Goal: Transaction & Acquisition: Obtain resource

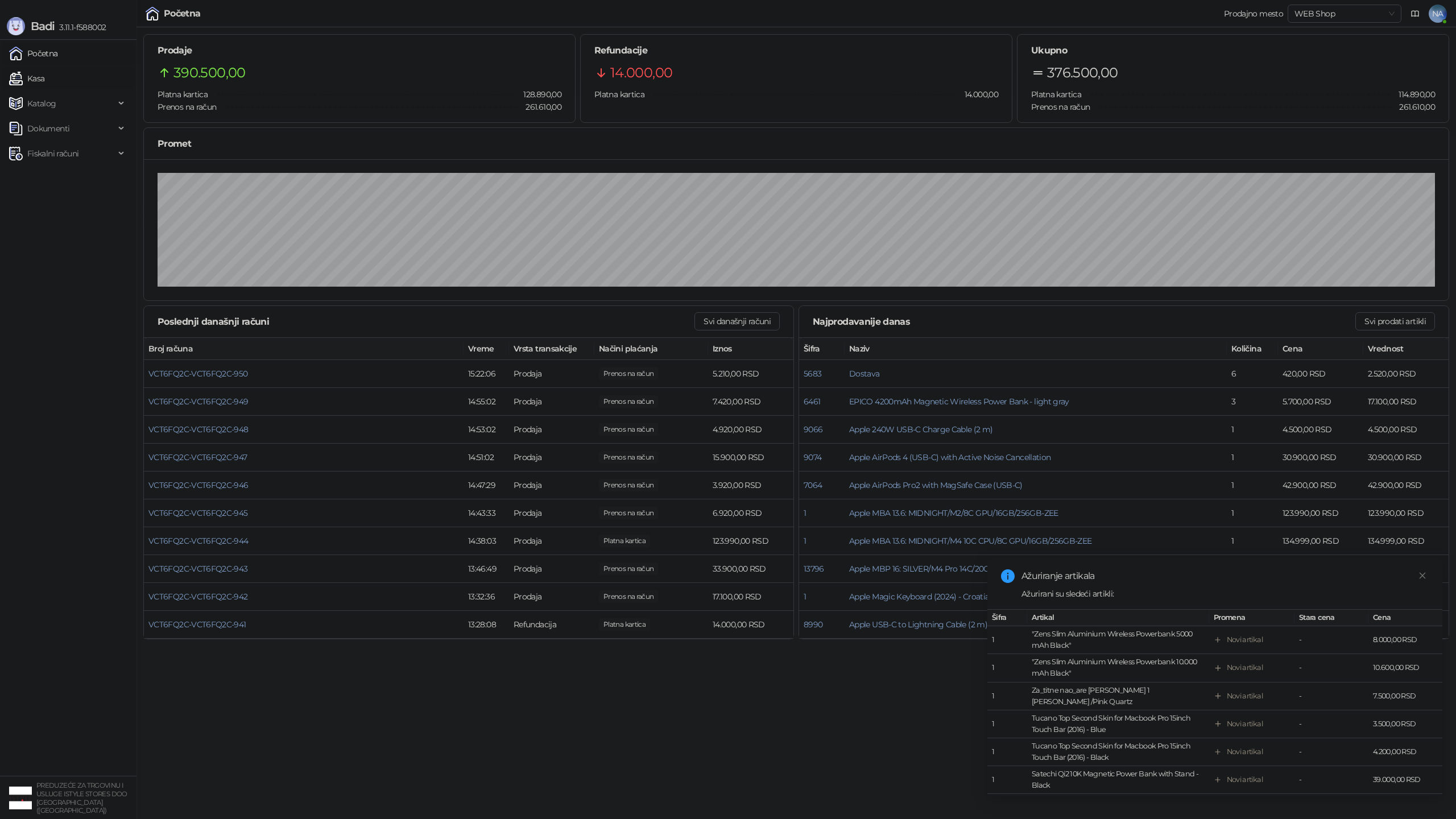
click at [45, 79] on link "Kasa" at bounding box center [26, 78] width 35 height 23
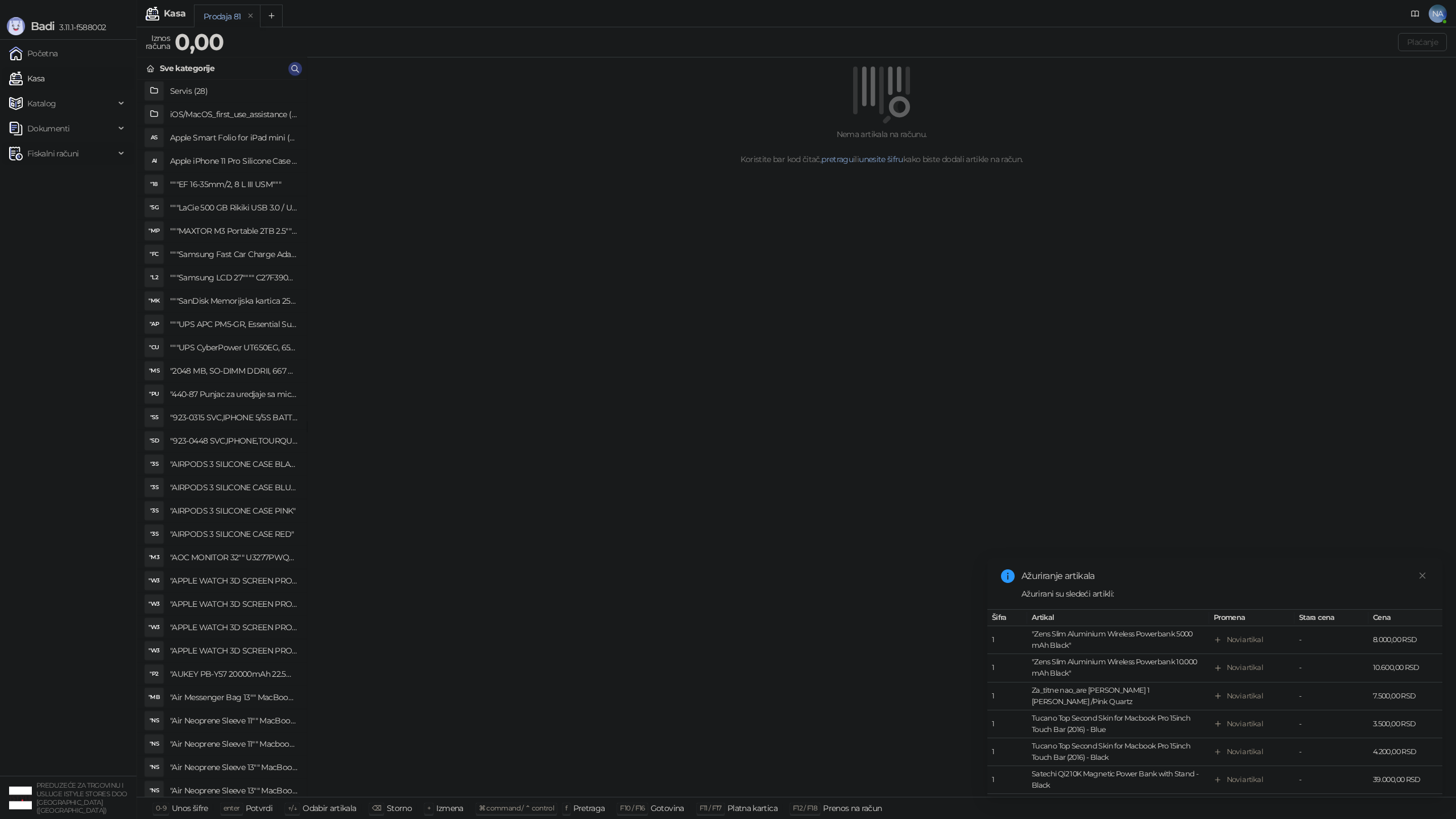
click at [39, 155] on span "Fiskalni računi" at bounding box center [53, 154] width 51 height 23
click at [62, 175] on link "Izdati računi" at bounding box center [45, 178] width 62 height 23
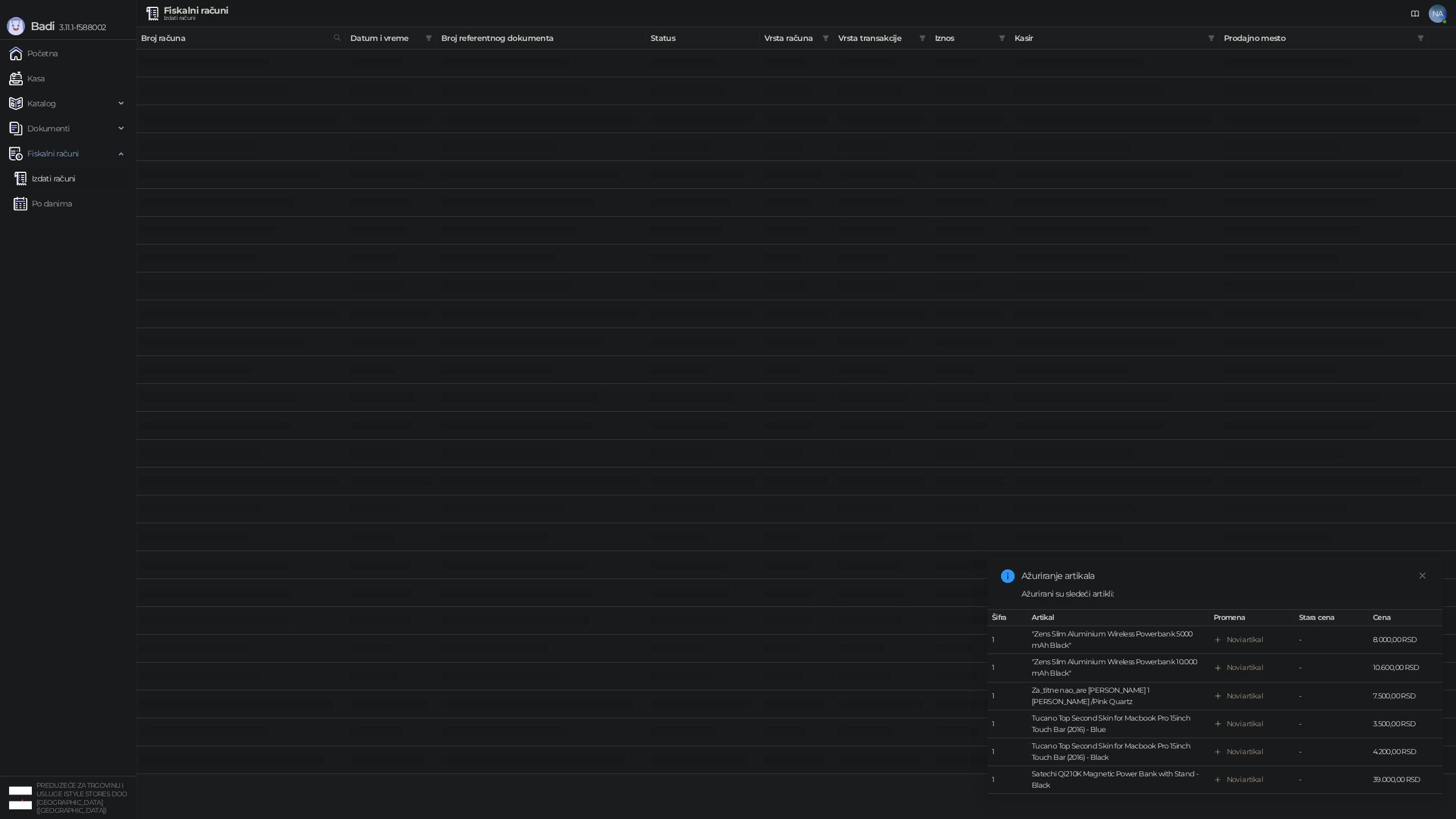
click at [1361, 36] on span "Prodajno mesto" at bounding box center [1318, 38] width 189 height 12
click at [1102, 39] on span "Kasir" at bounding box center [1109, 38] width 189 height 12
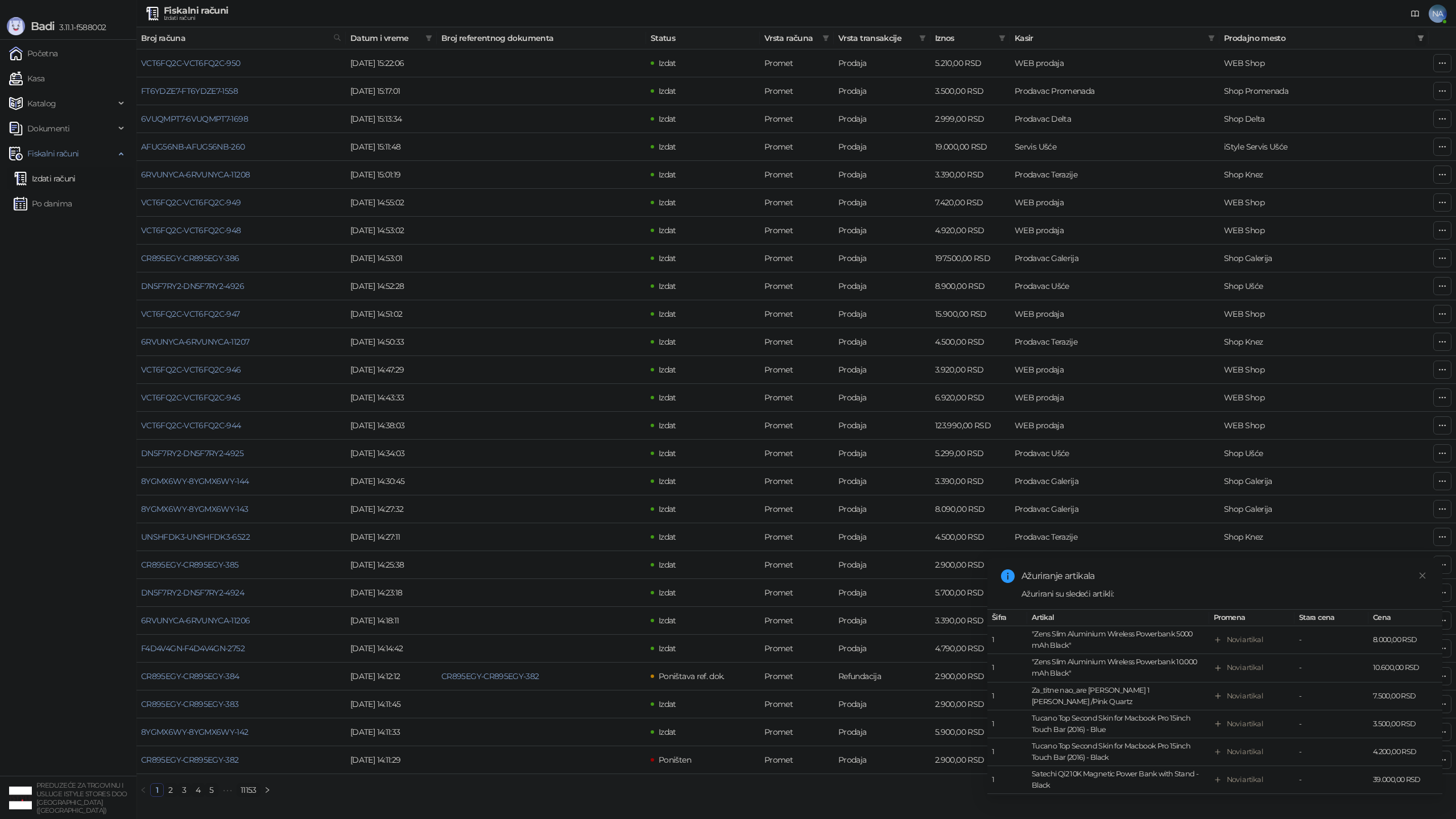
click at [1422, 41] on icon "filter" at bounding box center [1421, 38] width 7 height 7
click at [1401, 242] on span "U redu" at bounding box center [1405, 243] width 25 height 10
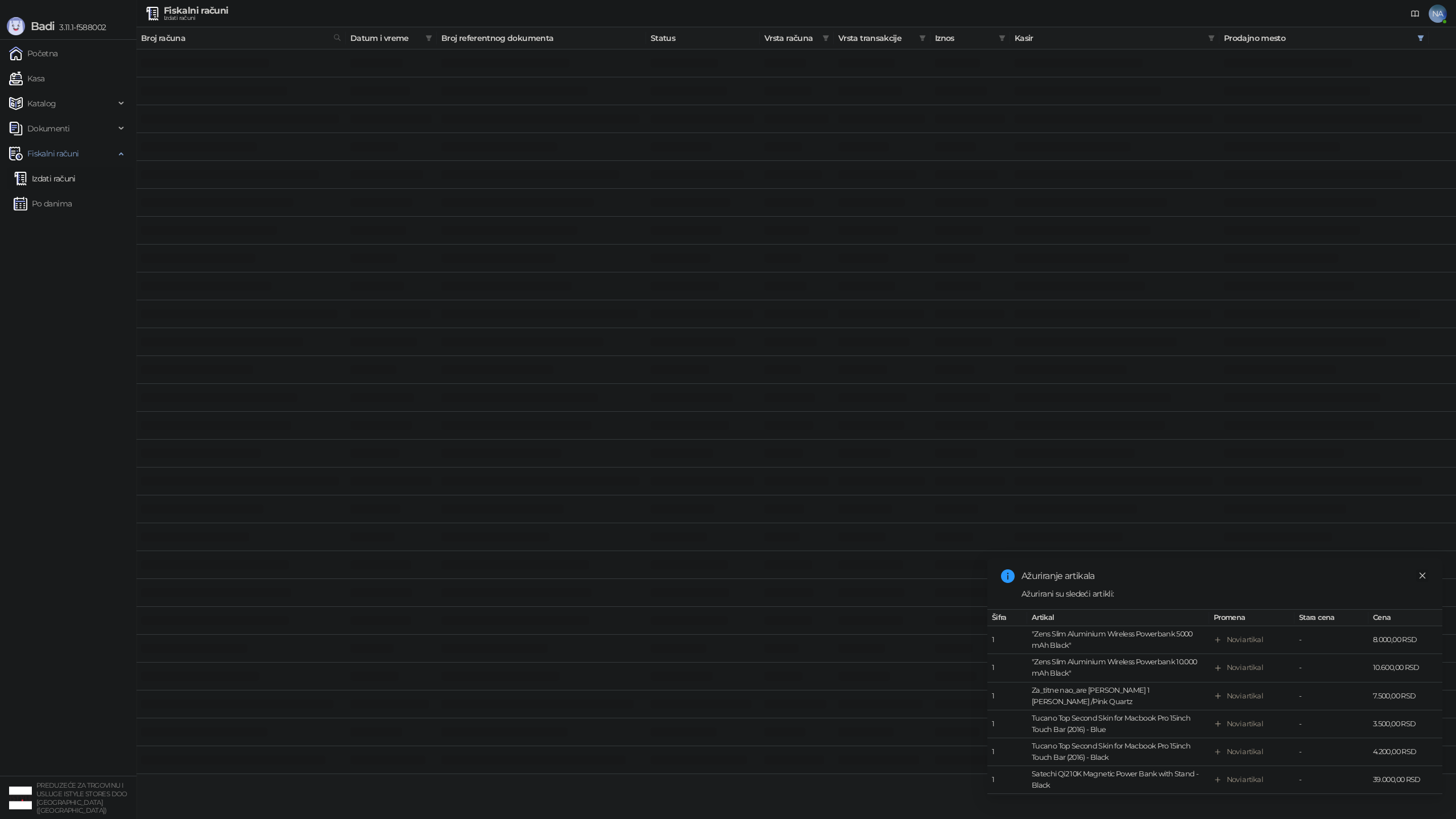
click at [1427, 581] on link "Close" at bounding box center [1422, 576] width 12 height 12
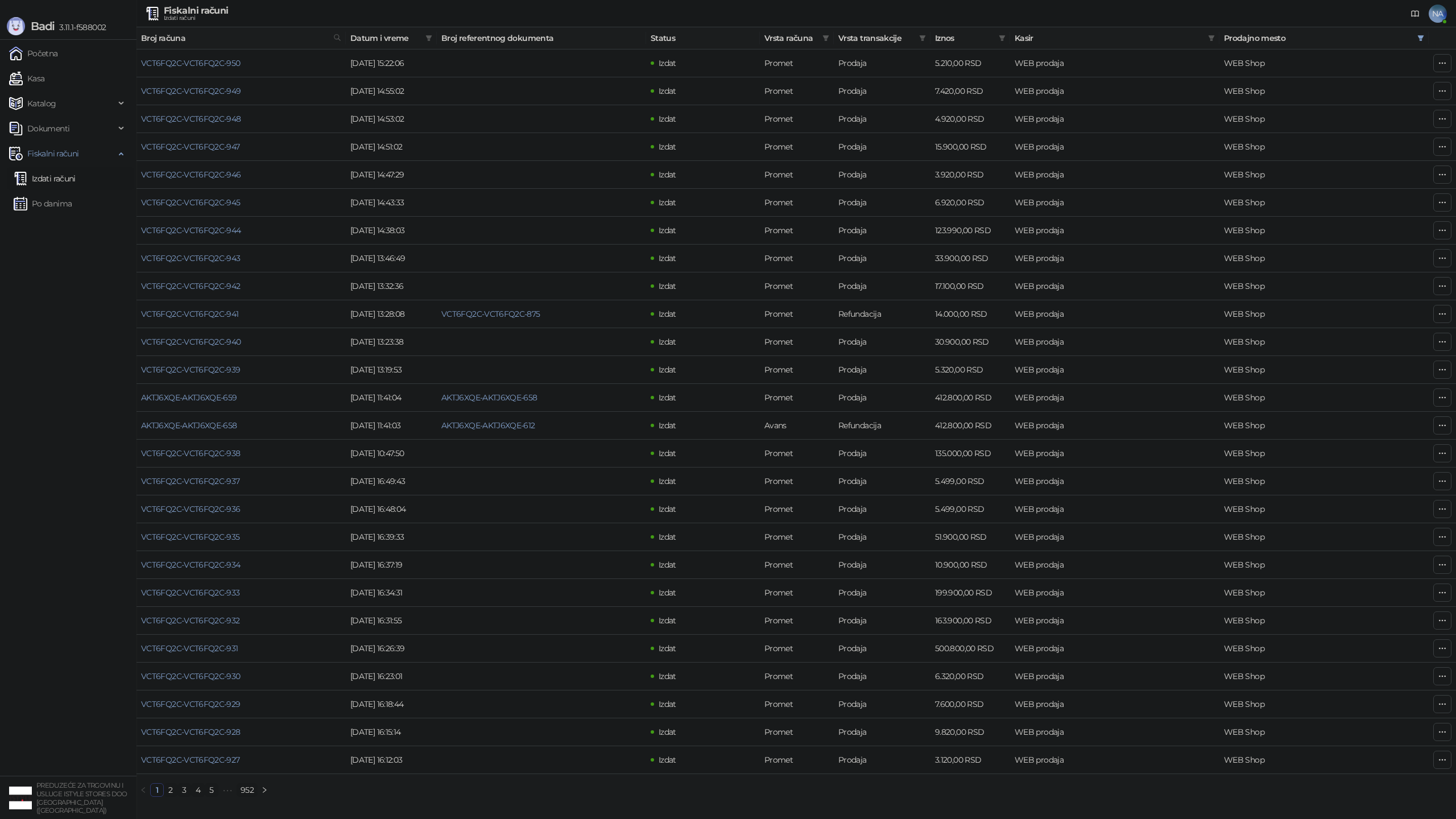
click at [397, 40] on span "Datum i vreme" at bounding box center [385, 38] width 71 height 12
click at [62, 197] on link "Po danima" at bounding box center [42, 204] width 58 height 23
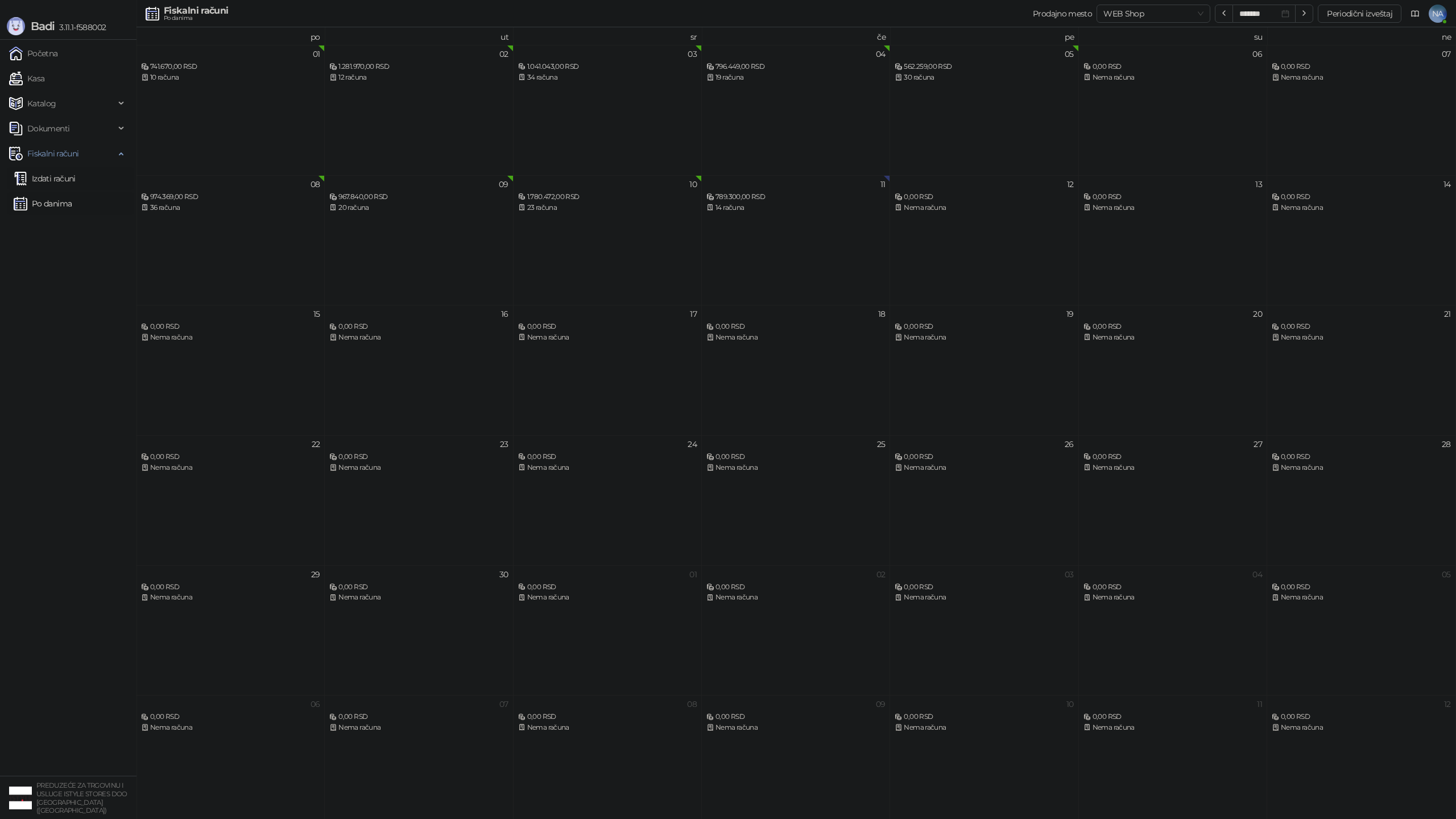
click at [56, 175] on link "Izdati računi" at bounding box center [45, 178] width 62 height 23
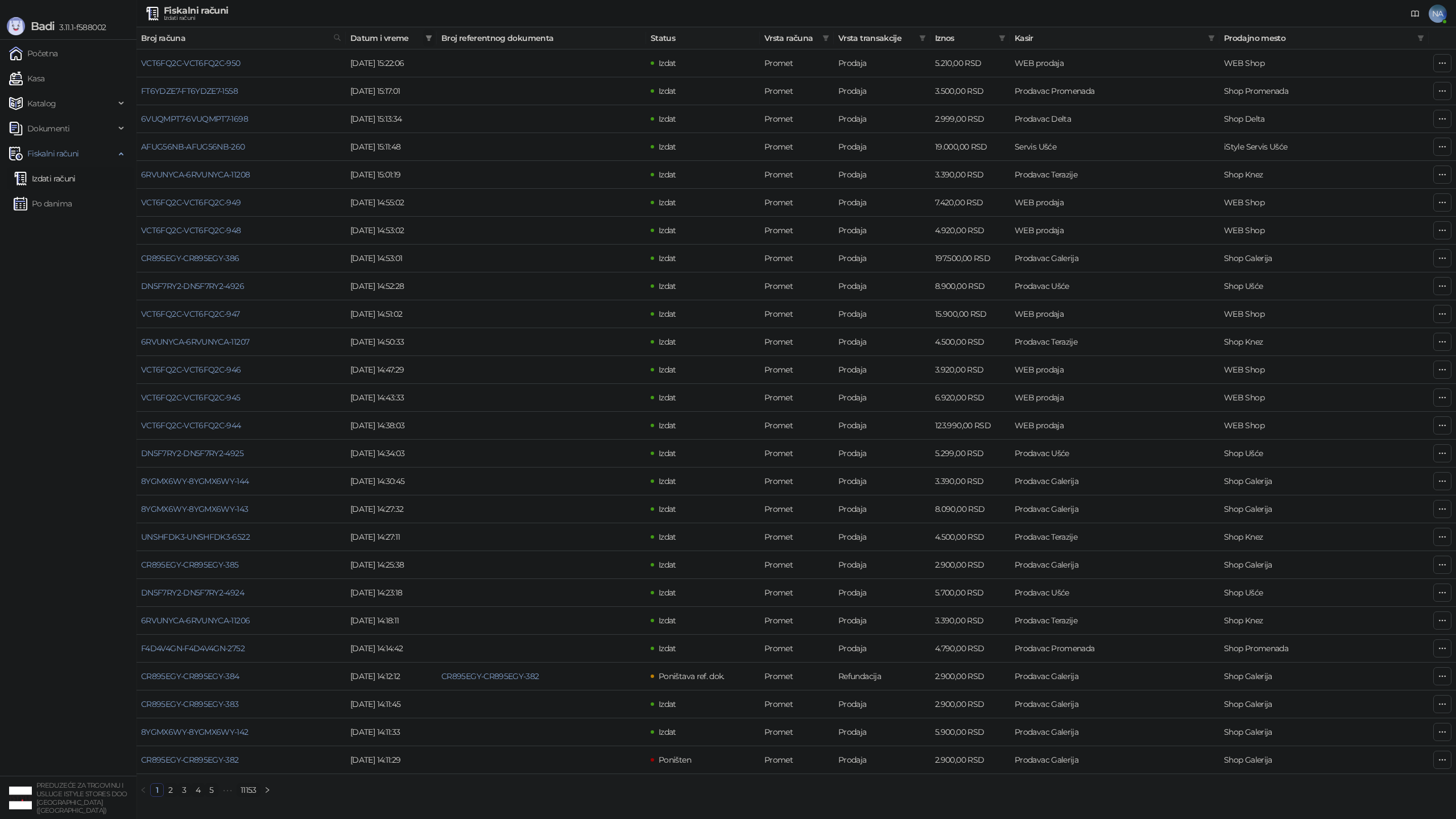
click at [427, 40] on icon "filter" at bounding box center [429, 38] width 7 height 7
click at [310, 66] on input at bounding box center [323, 62] width 48 height 12
type input "**********"
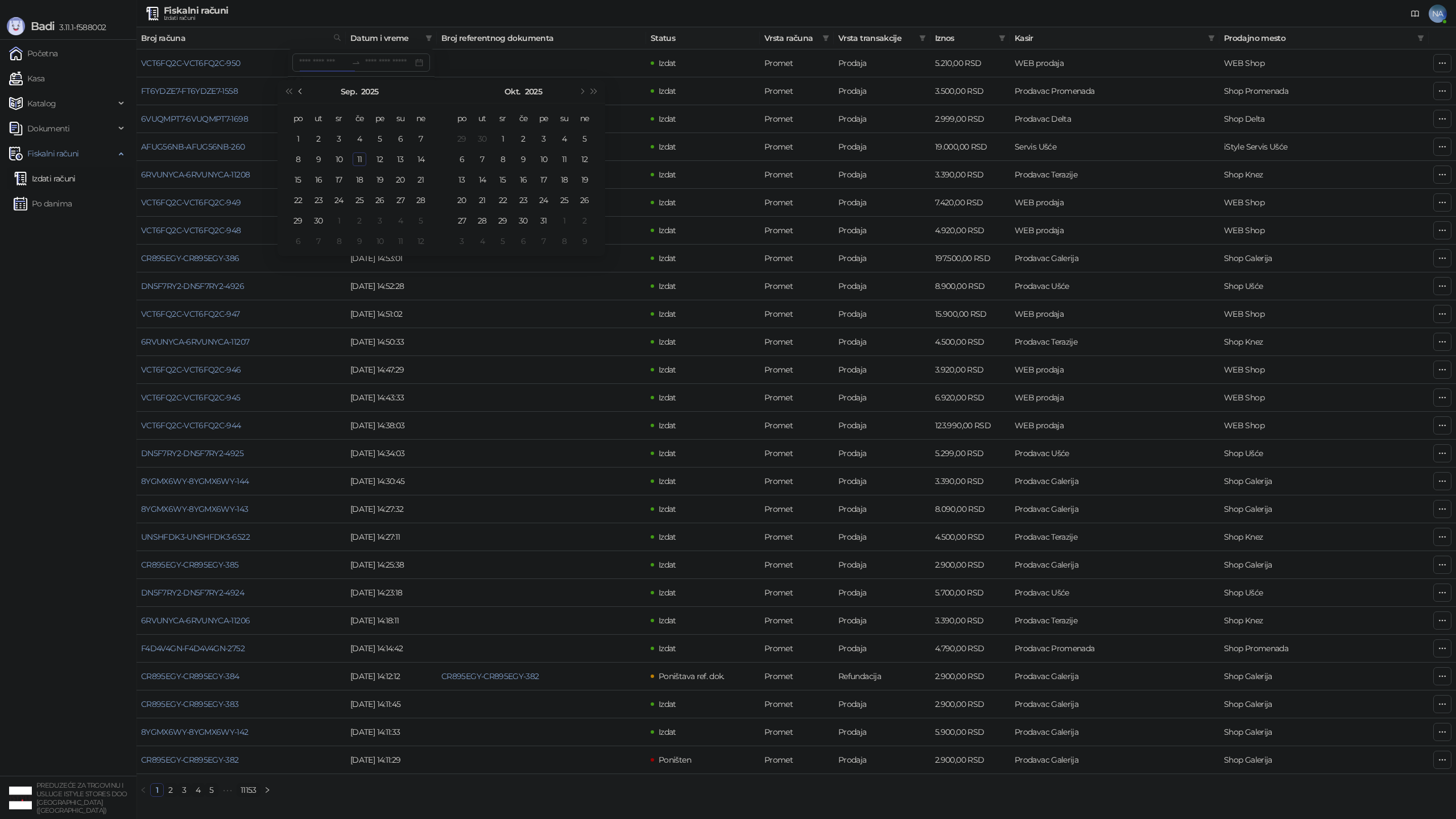
click at [296, 86] on button "Prethodni mesec (PageUp)" at bounding box center [301, 91] width 12 height 23
type input "**********"
click at [380, 198] on div "22" at bounding box center [380, 200] width 14 height 14
type input "**********"
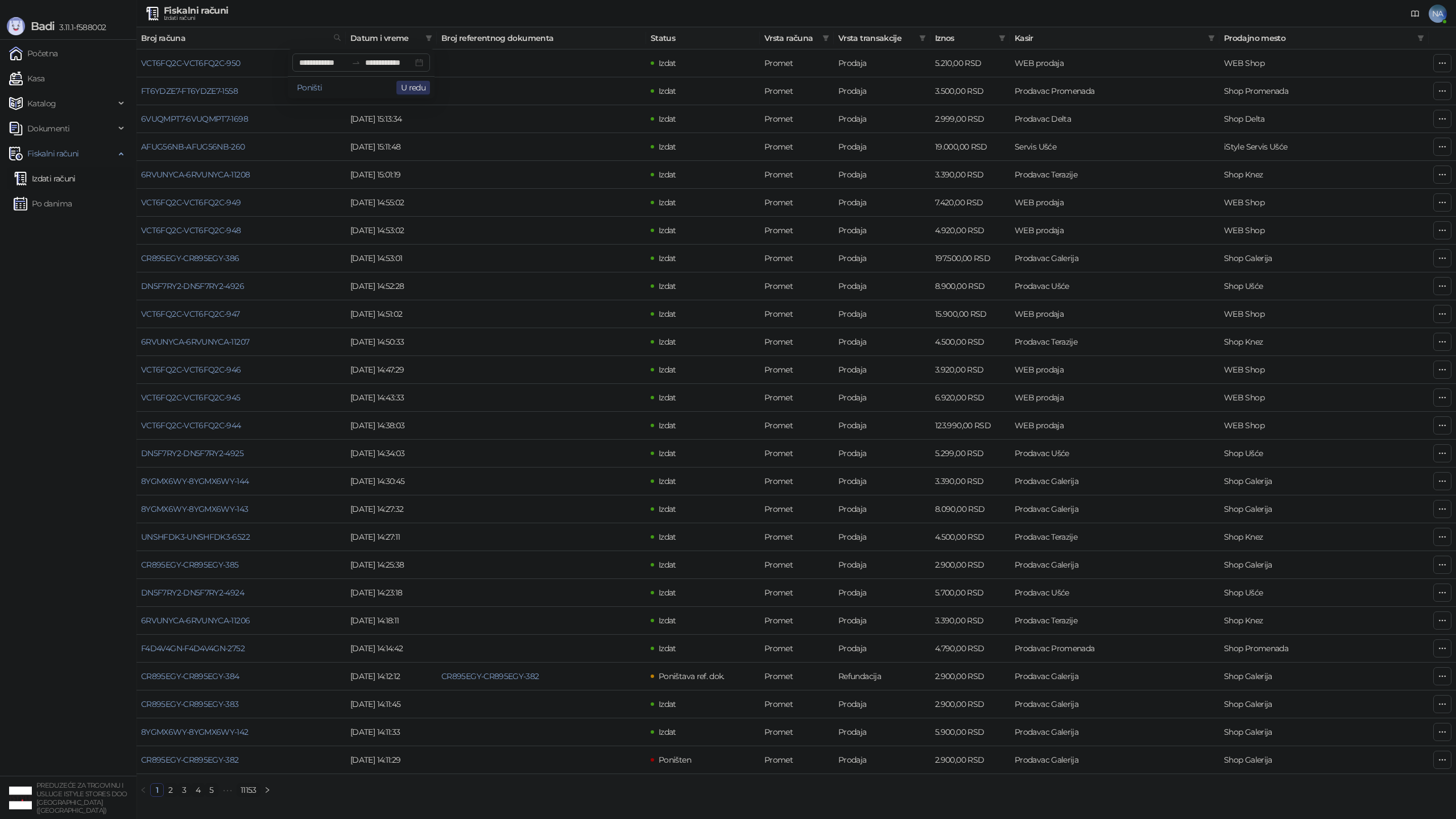
click at [415, 86] on button "U redu" at bounding box center [413, 88] width 34 height 14
click at [1421, 39] on icon "filter" at bounding box center [1421, 38] width 6 height 5
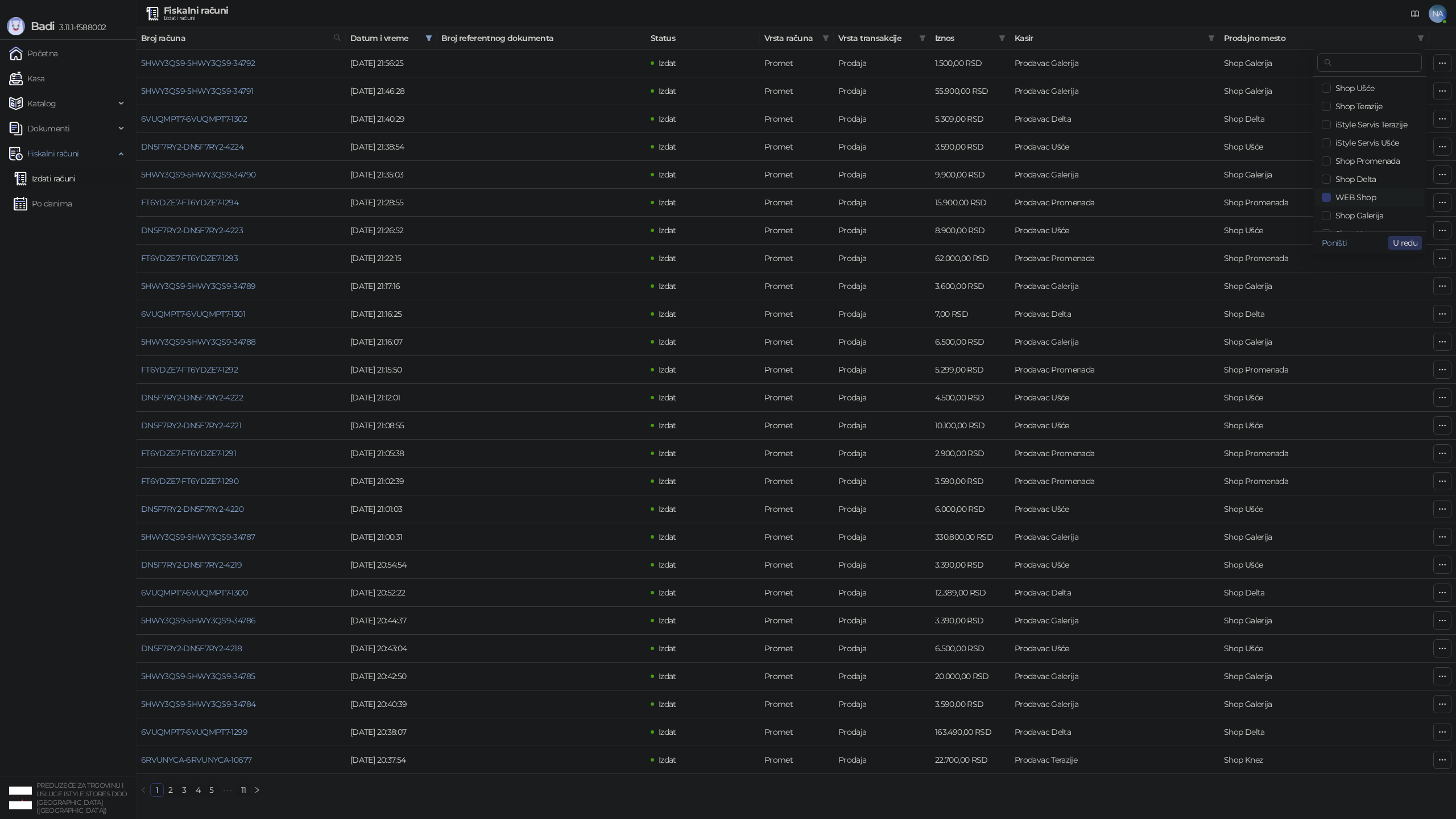
click at [1415, 244] on span "U redu" at bounding box center [1405, 243] width 25 height 10
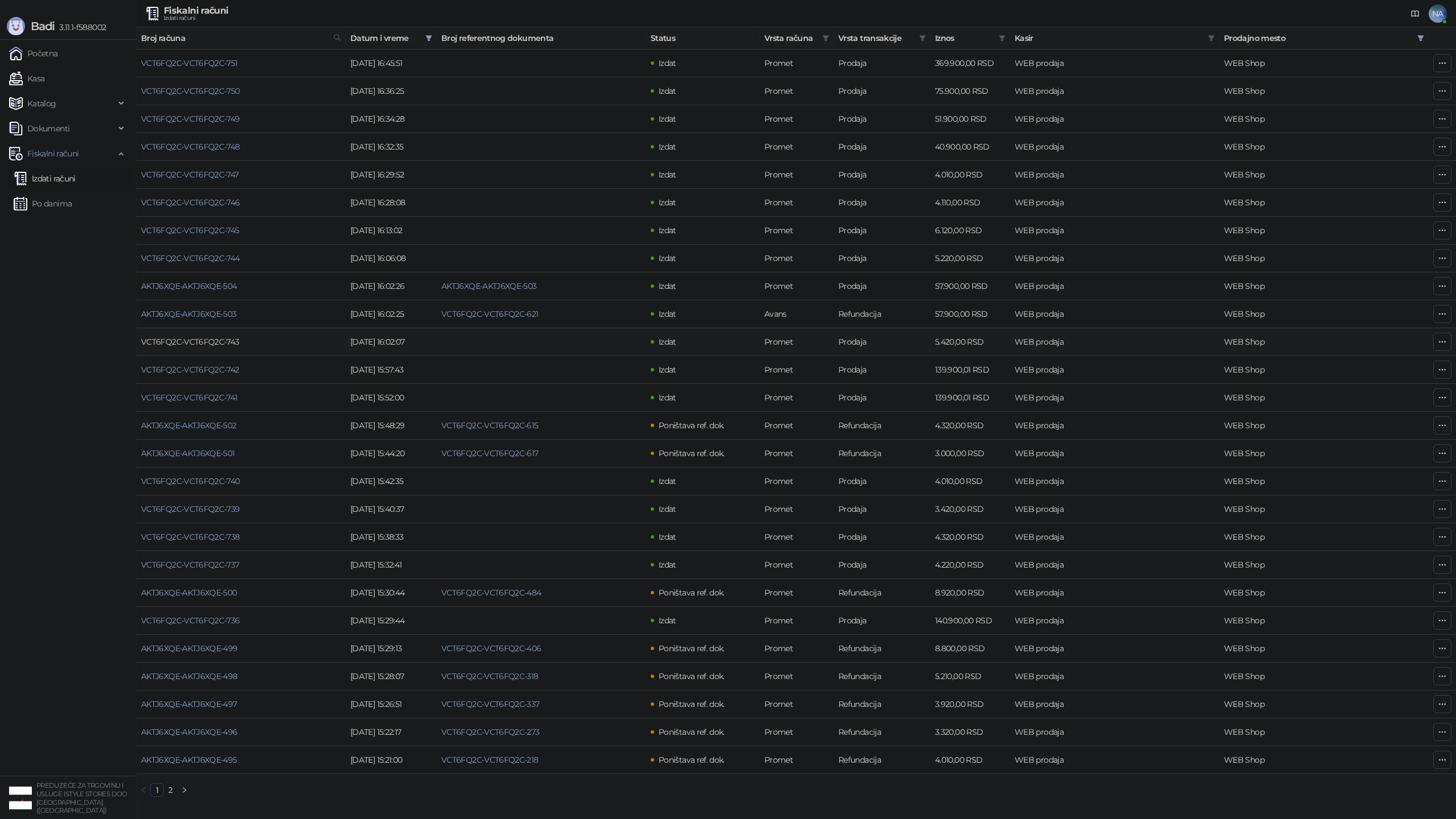
click at [193, 337] on link "VCT6FQ2C-VCT6FQ2C-743" at bounding box center [190, 341] width 99 height 10
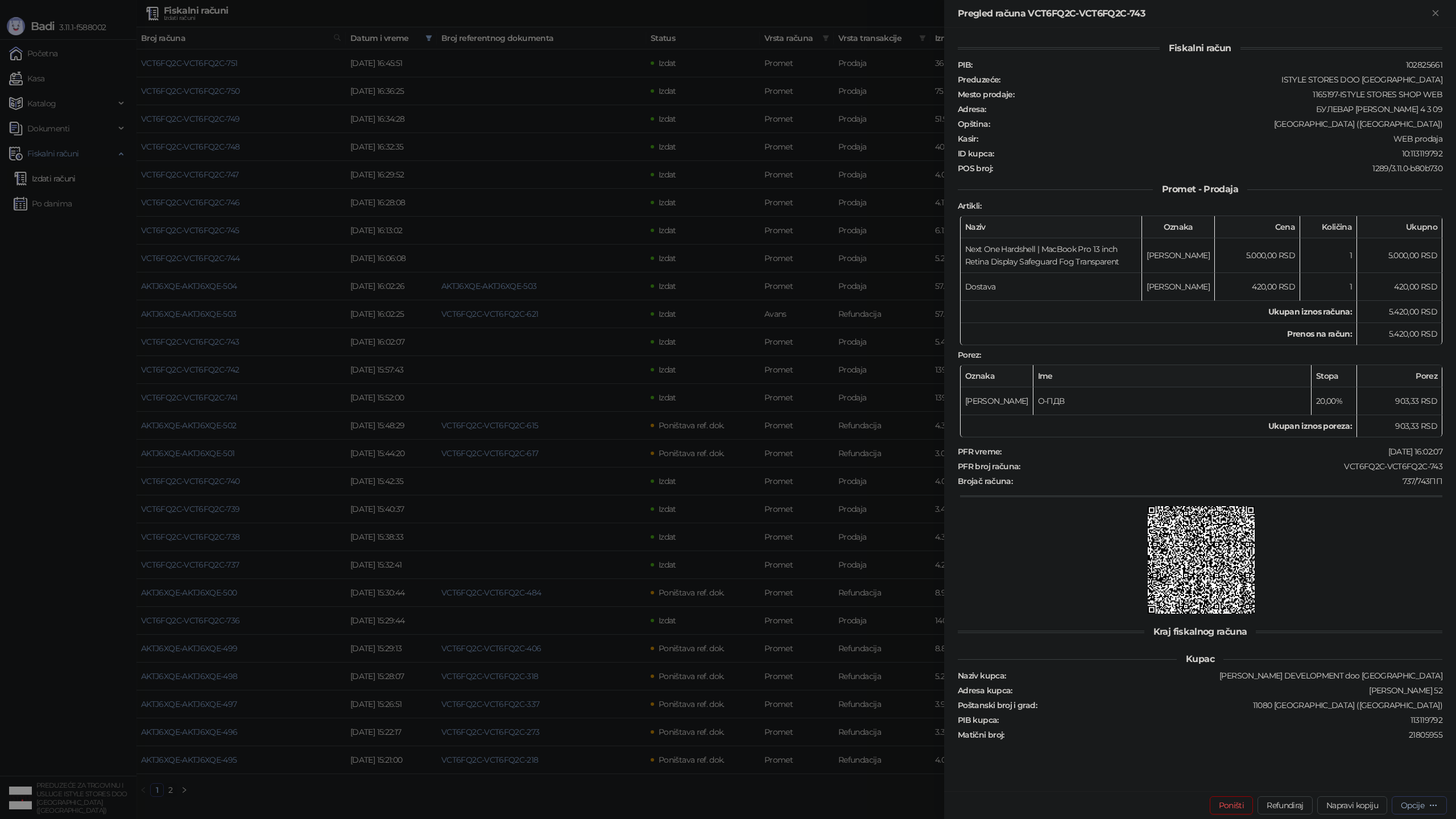
click at [1428, 803] on div "Opcije" at bounding box center [1420, 805] width 37 height 11
click at [1396, 782] on span "Preuzmi u PDF formatu" at bounding box center [1379, 783] width 116 height 12
click at [876, 185] on div at bounding box center [728, 409] width 1456 height 819
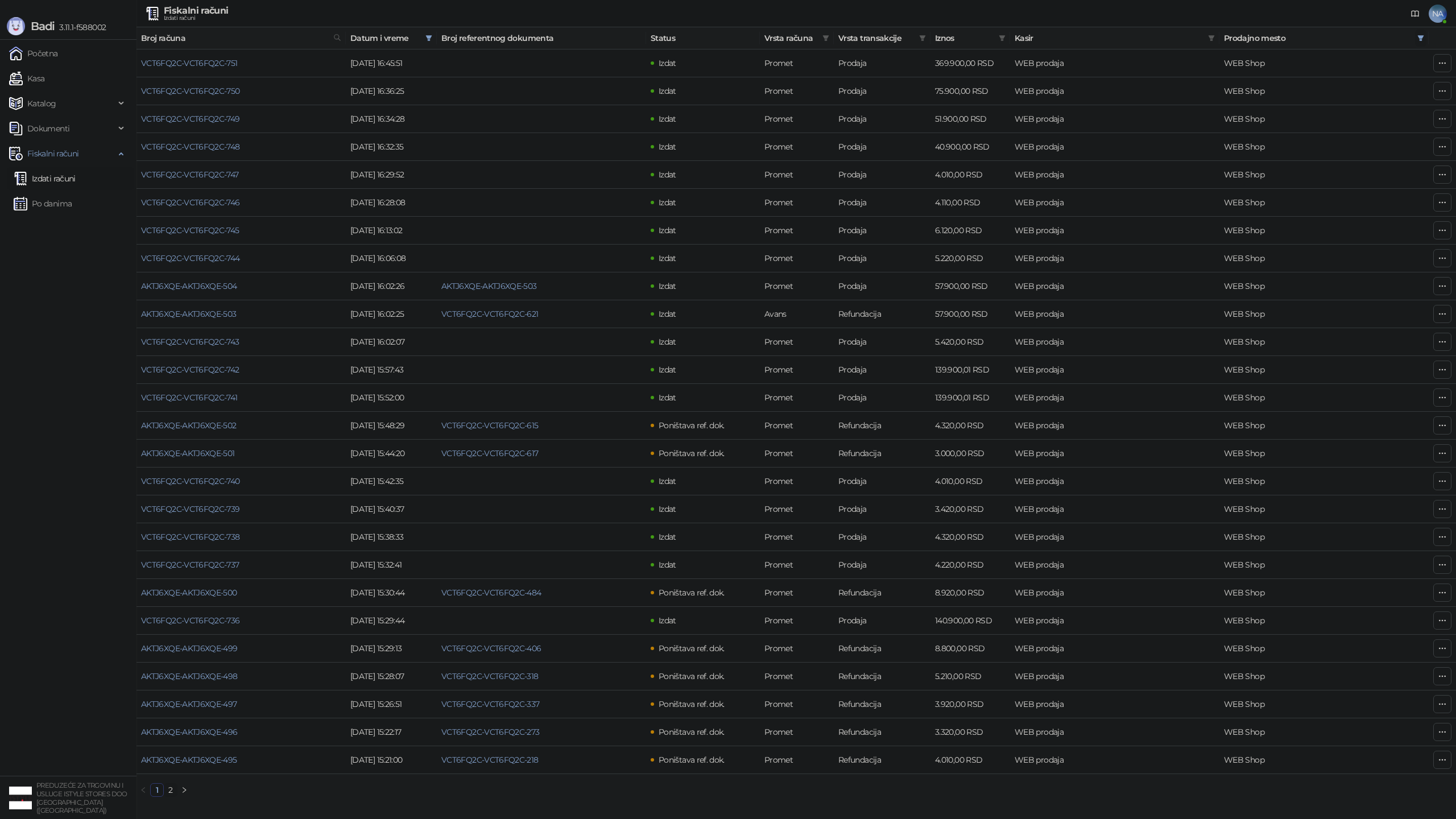
click at [1420, 39] on icon "filter" at bounding box center [1421, 38] width 6 height 5
click at [1398, 242] on span "U redu" at bounding box center [1405, 243] width 25 height 10
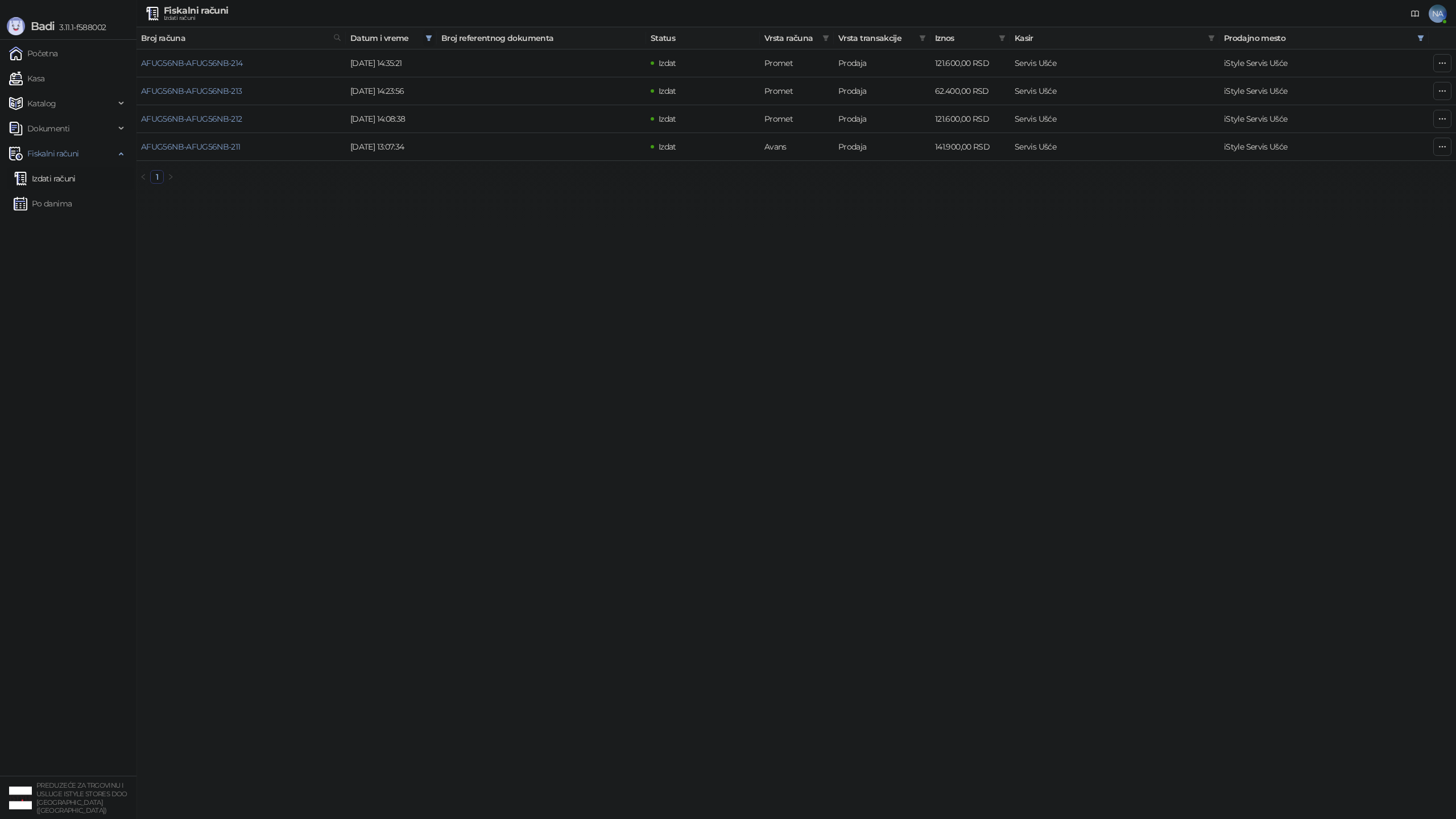
click at [428, 38] on icon "filter" at bounding box center [429, 38] width 6 height 5
click at [299, 62] on input "**********" at bounding box center [323, 62] width 48 height 12
type input "**********"
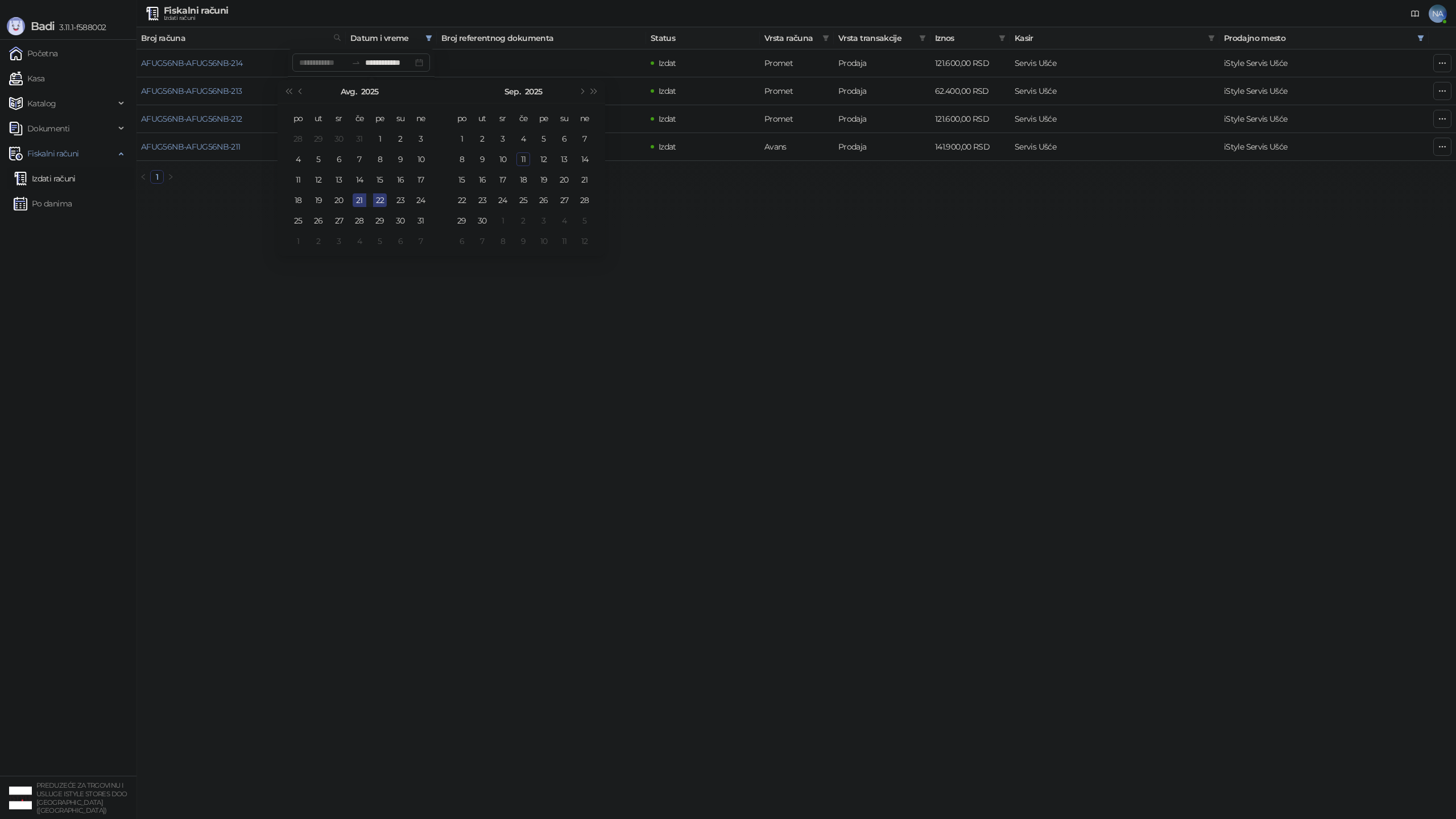
click at [358, 197] on div "21" at bounding box center [360, 200] width 14 height 14
type input "**********"
click at [405, 84] on button "U redu" at bounding box center [413, 88] width 34 height 14
click at [221, 116] on link "AFUG56NB-AFUG56NB-208" at bounding box center [193, 119] width 104 height 10
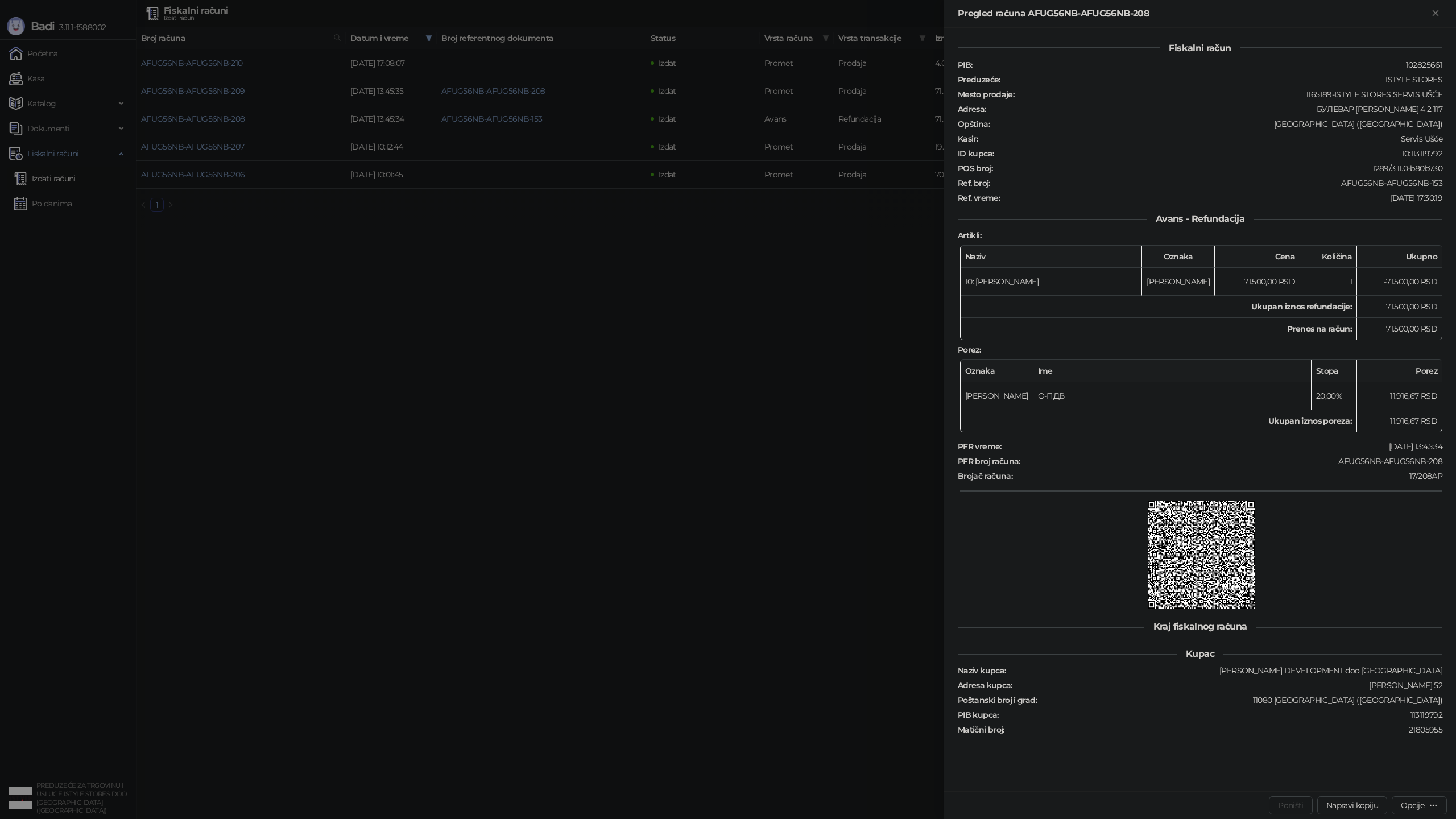
click at [497, 381] on div at bounding box center [728, 409] width 1456 height 819
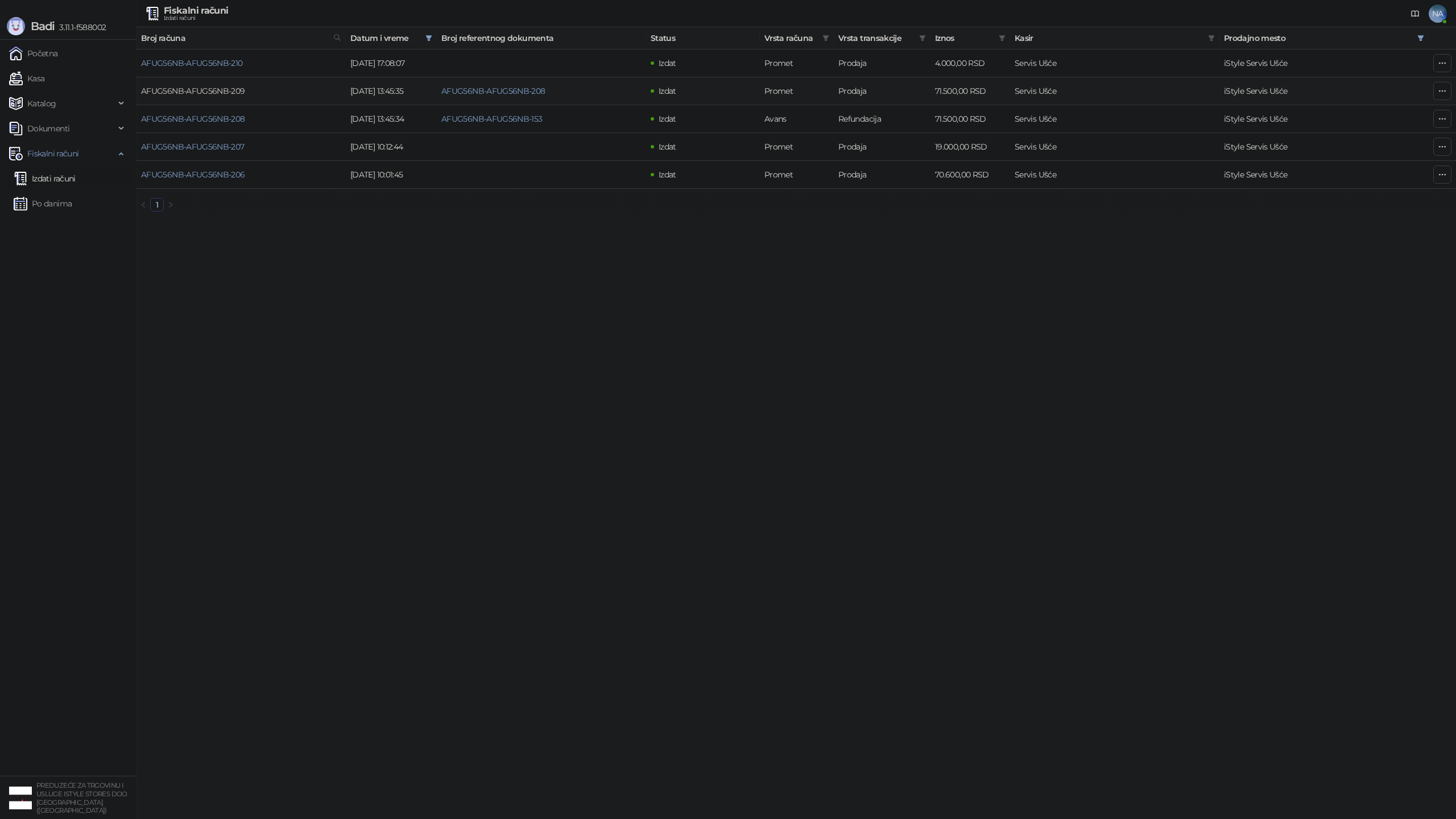
click at [238, 90] on link "AFUG56NB-AFUG56NB-209" at bounding box center [193, 90] width 104 height 10
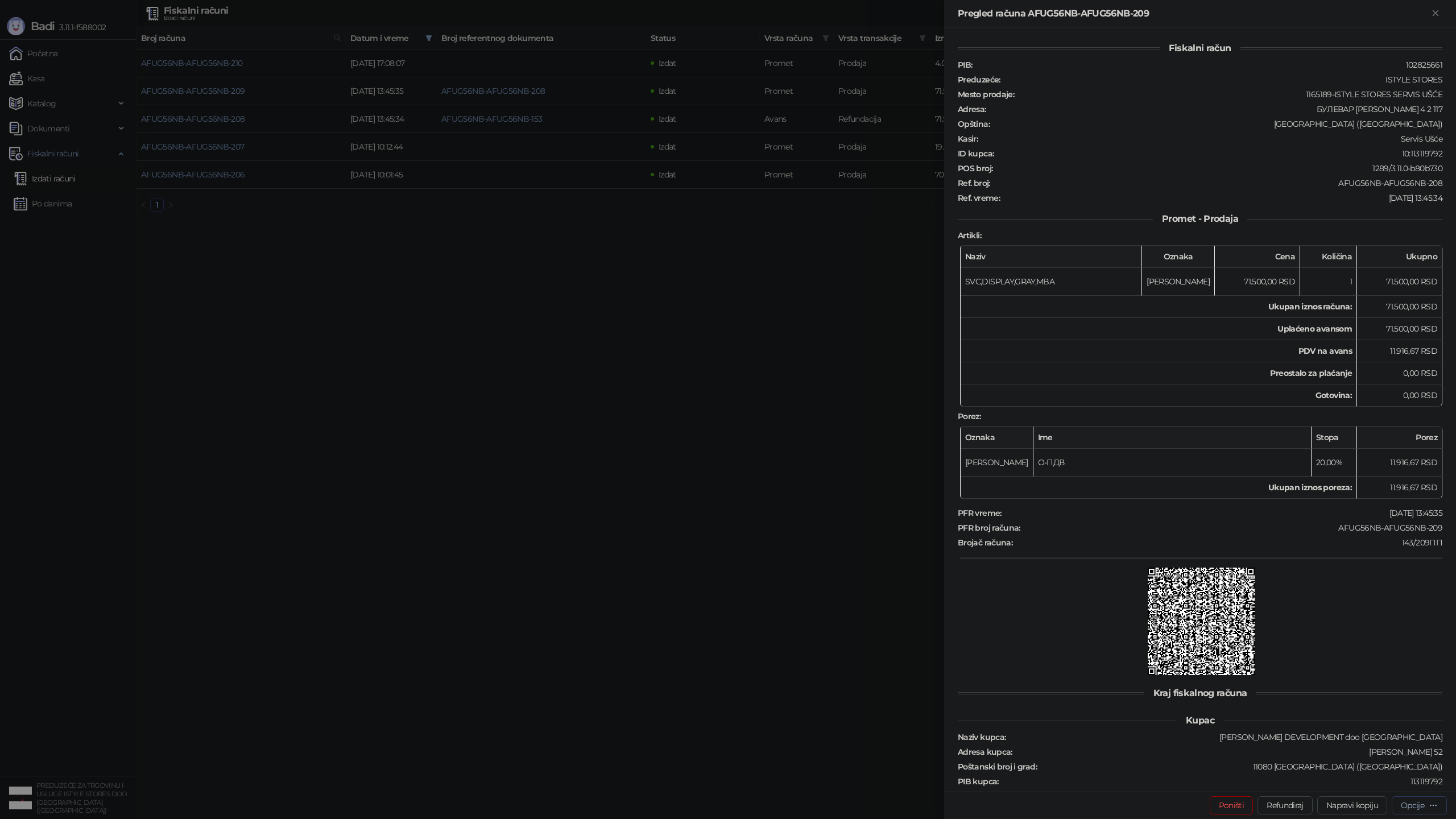
click at [1431, 810] on div "button" at bounding box center [1433, 805] width 9 height 11
click at [1390, 783] on span "Preuzmi u PDF formatu" at bounding box center [1379, 783] width 116 height 12
click at [345, 406] on div at bounding box center [728, 409] width 1456 height 819
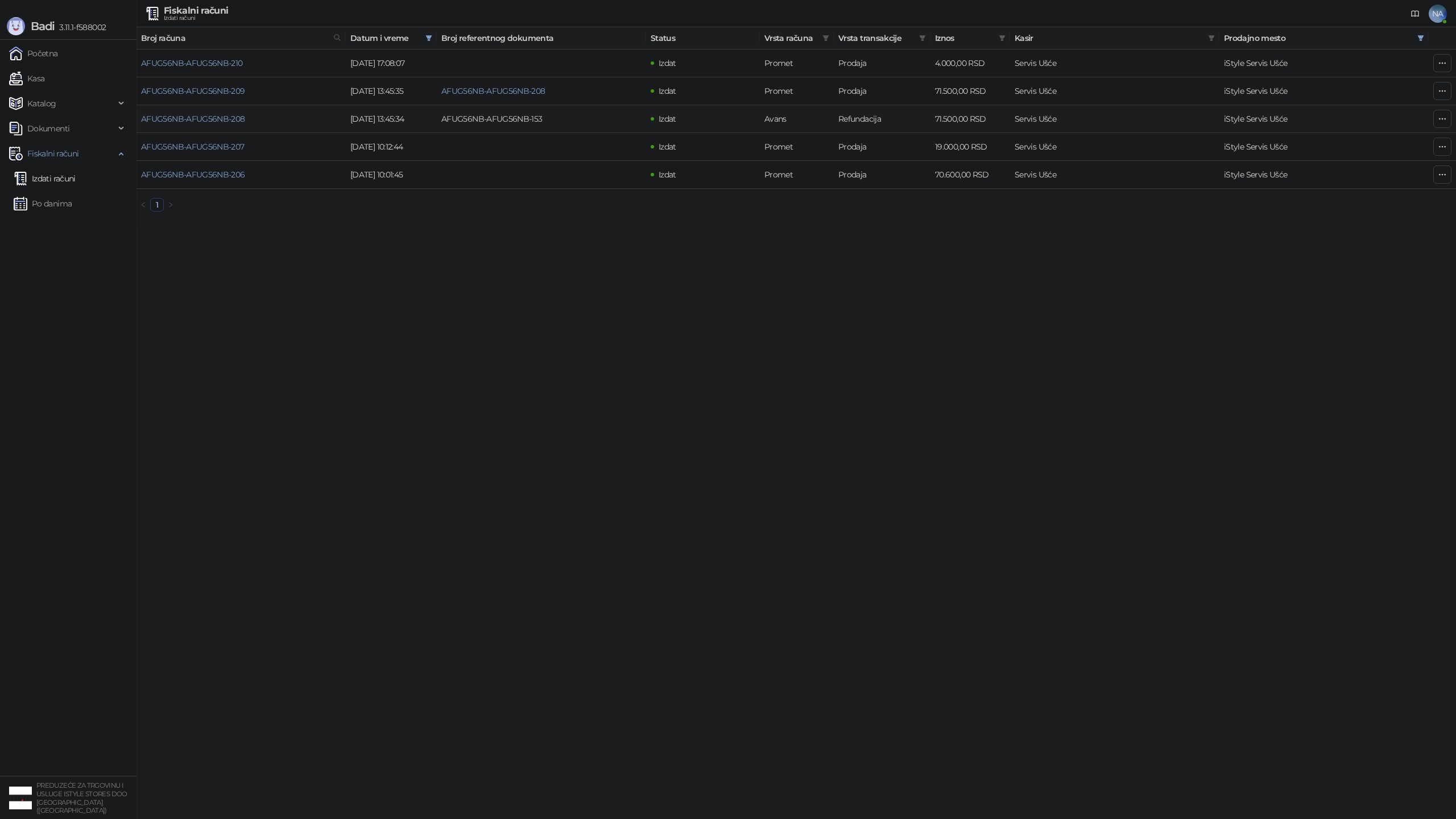
click at [477, 114] on link "AFUG56NB-AFUG56NB-153" at bounding box center [492, 119] width 101 height 10
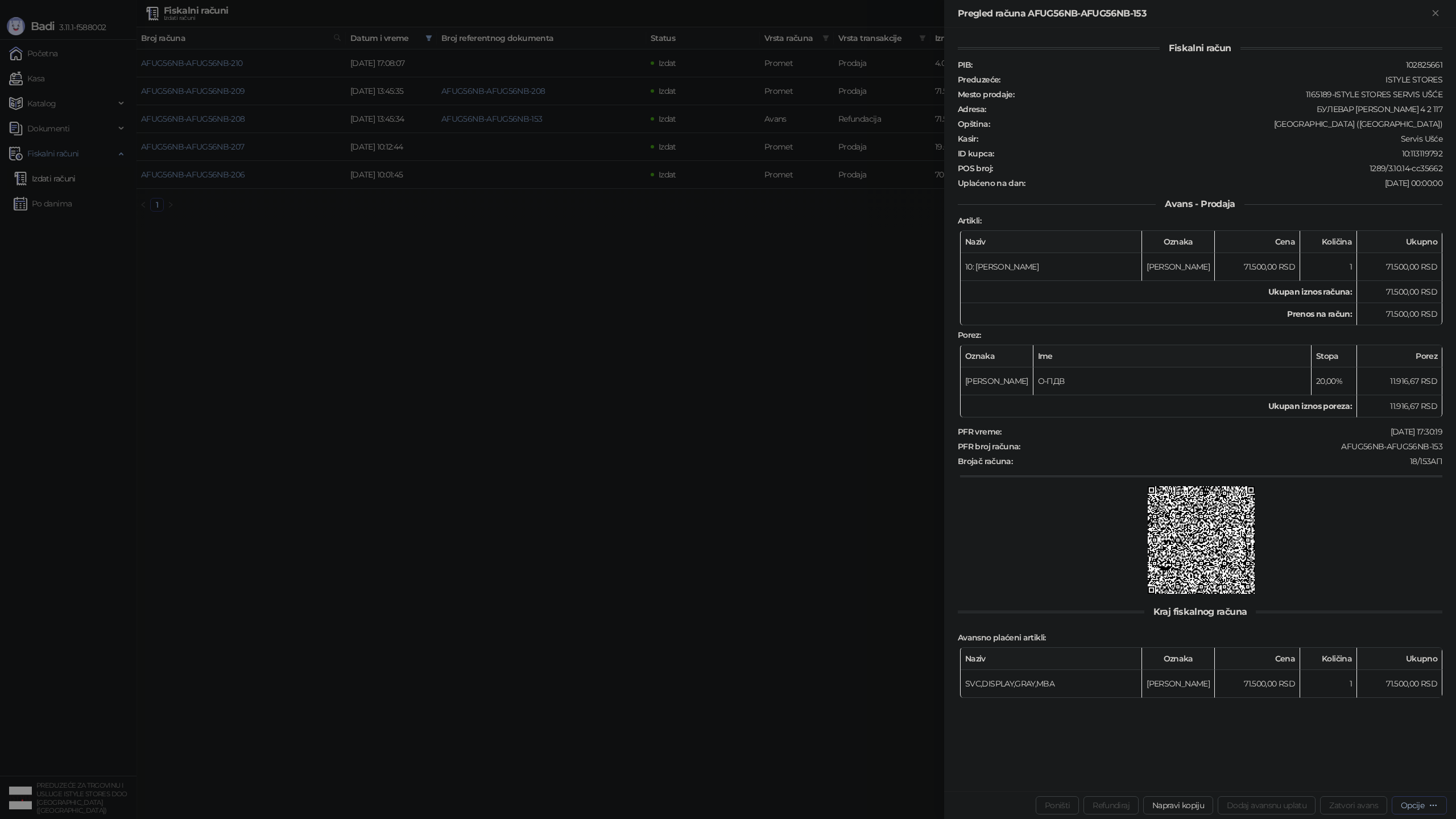
click at [1431, 805] on icon "button" at bounding box center [1433, 805] width 9 height 9
click at [1413, 782] on span "Preuzmi u PDF formatu" at bounding box center [1379, 783] width 116 height 12
